Goal: Task Accomplishment & Management: Complete application form

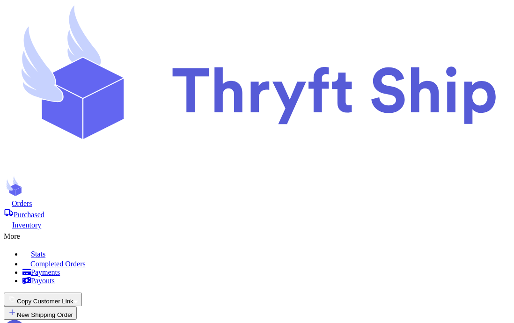
scroll to position [398, 0]
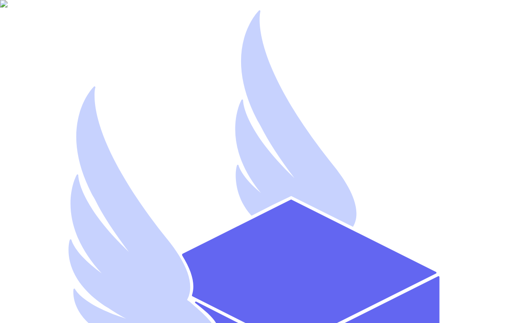
type input "A"
type input "a"
type input "AR Stripe"
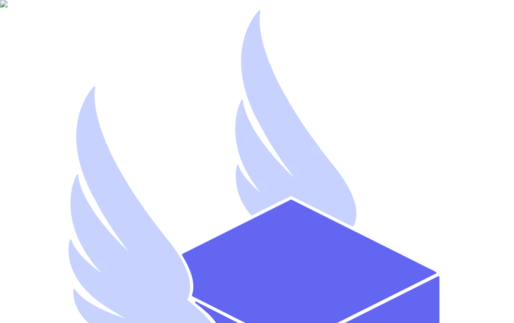
type input "arstripe"
type input "s.abderrehman+1@gmail.com"
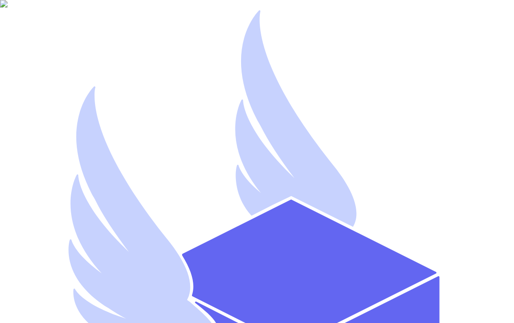
select select "you_reached_out_to_me"
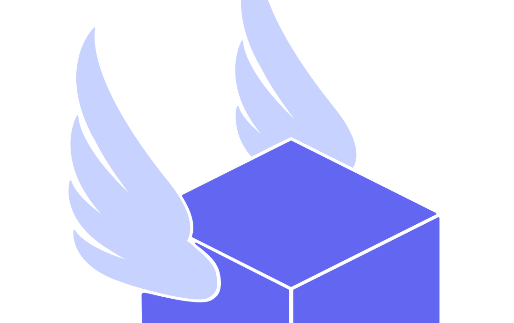
scroll to position [61, 0]
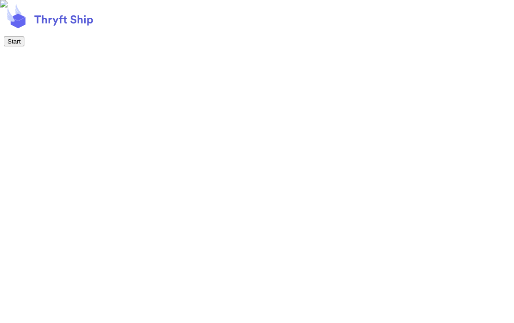
click at [24, 46] on button "Start" at bounding box center [14, 42] width 21 height 10
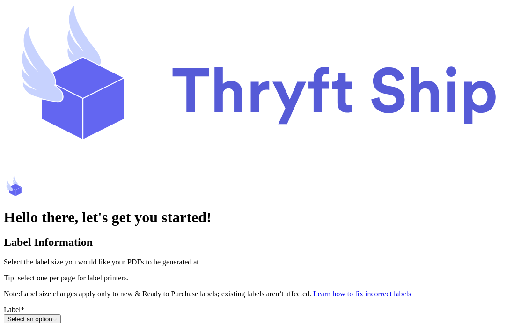
click at [61, 314] on button "Select an option" at bounding box center [32, 319] width 57 height 10
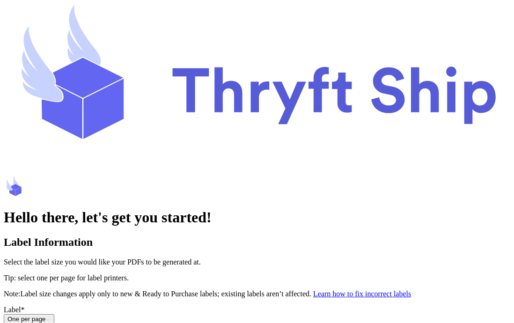
click at [12, 322] on input "Print item name on labels as default" at bounding box center [9, 328] width 6 height 6
type input "AR"
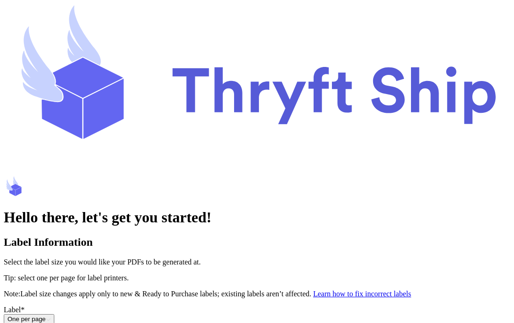
type input "Stripe"
type input "Gems"
paste input "50796400"
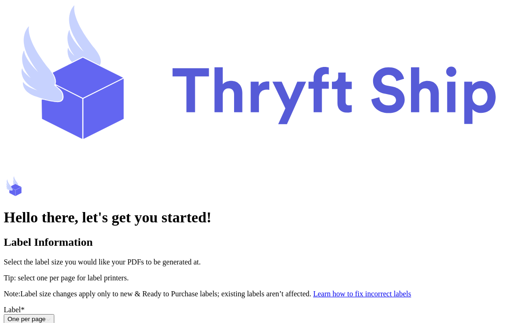
type input "5"
paste input "50796400"
type input "5"
paste input "50796400"
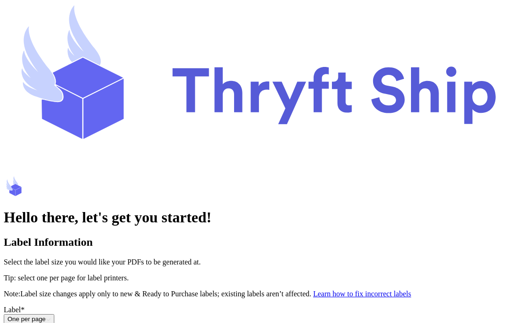
type input "5079640042"
paste input "3341 Pineview Drive"
type input "3341 Pineview Drive"
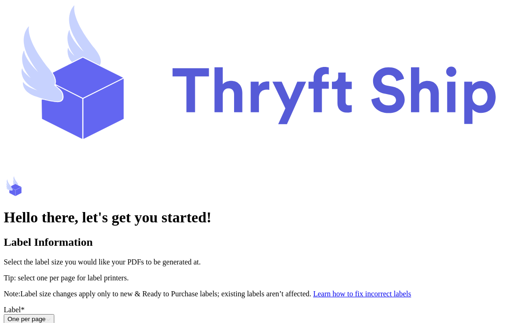
paste input "Arlington"
type input "Arlington"
select select "MI"
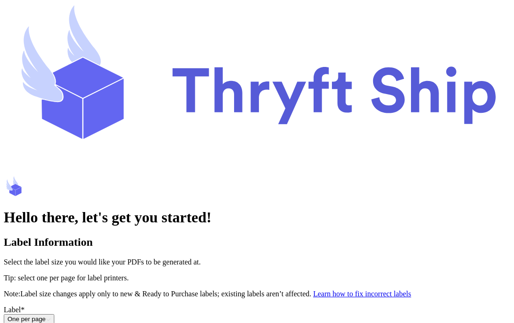
paste input "55307"
type input "55307"
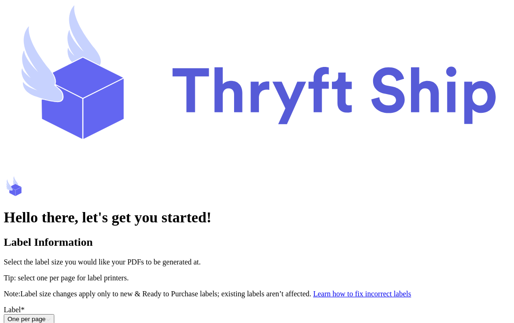
select select
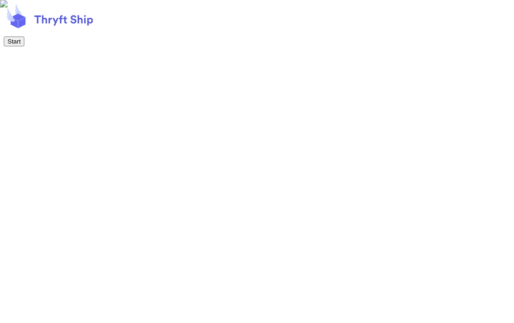
click at [24, 46] on button "Start" at bounding box center [14, 42] width 21 height 10
click at [24, 46] on button "Next" at bounding box center [14, 42] width 20 height 10
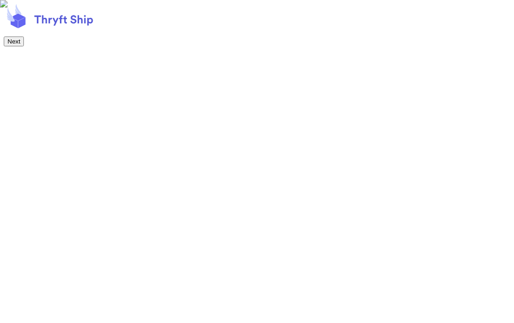
click at [24, 46] on button "Next" at bounding box center [14, 42] width 20 height 10
click at [52, 46] on button "Start Shipping!" at bounding box center [28, 42] width 48 height 10
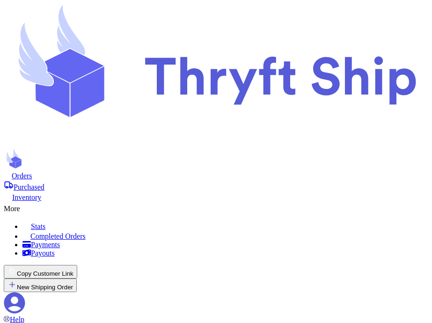
scroll to position [148, 0]
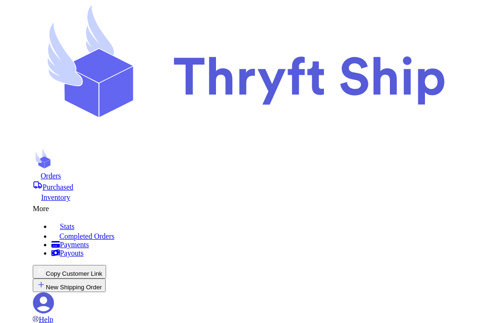
scroll to position [407, 0]
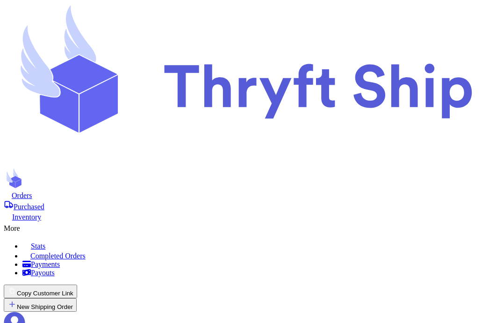
checkbox input "false"
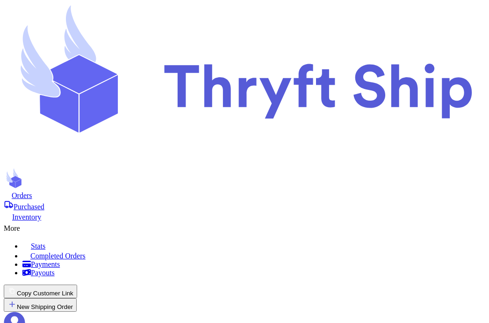
scroll to position [407, 0]
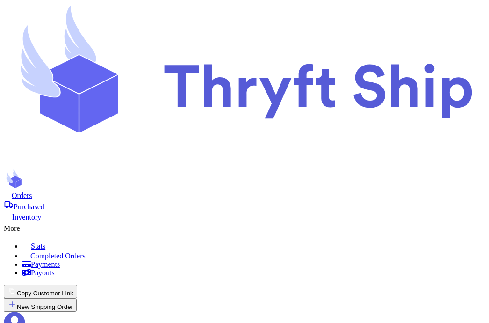
checkbox input "false"
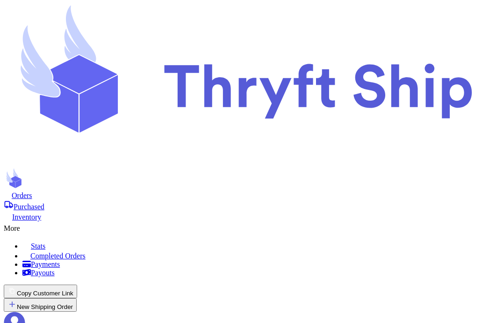
checkbox input "true"
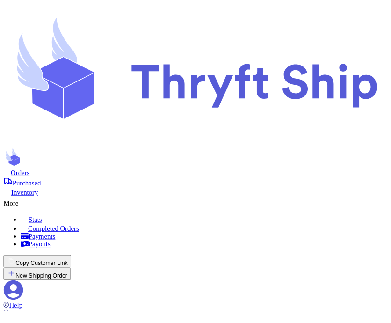
scroll to position [375, 0]
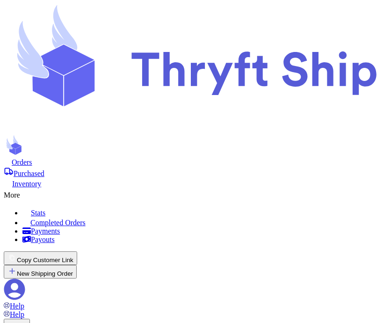
scroll to position [398, 0]
checkbox input "false"
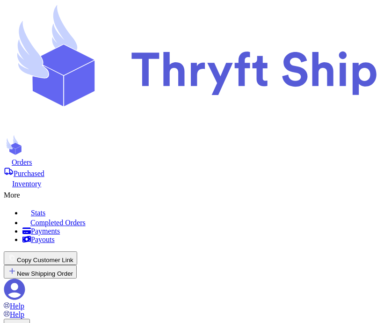
scroll to position [439, 0]
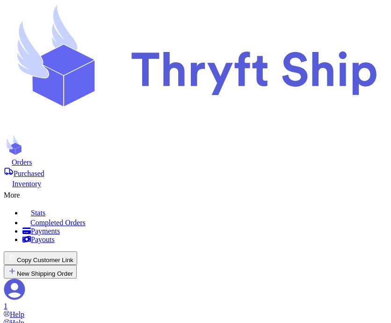
click at [368, 302] on div "1" at bounding box center [196, 306] width 384 height 8
checkbox input "true"
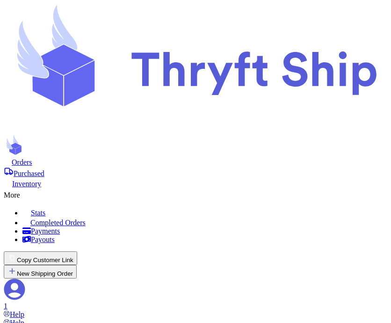
checkbox input "true"
